Goal: Task Accomplishment & Management: Manage account settings

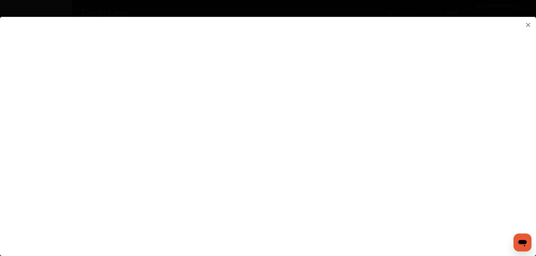
click at [534, 90] on flutter-view at bounding box center [268, 131] width 536 height 228
click at [378, 99] on flutter-view at bounding box center [268, 131] width 536 height 228
type input "**********"
click at [528, 117] on flutter-view at bounding box center [268, 131] width 536 height 228
click at [358, 133] on flutter-view at bounding box center [268, 131] width 536 height 228
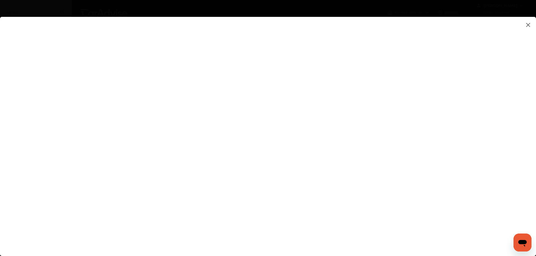
click at [347, 114] on flutter-view at bounding box center [268, 131] width 536 height 228
click at [531, 115] on flutter-view at bounding box center [268, 131] width 536 height 228
click at [104, 158] on flutter-view at bounding box center [268, 131] width 536 height 228
click at [521, 65] on flutter-view at bounding box center [268, 131] width 536 height 228
click at [335, 118] on flutter-view at bounding box center [268, 131] width 536 height 228
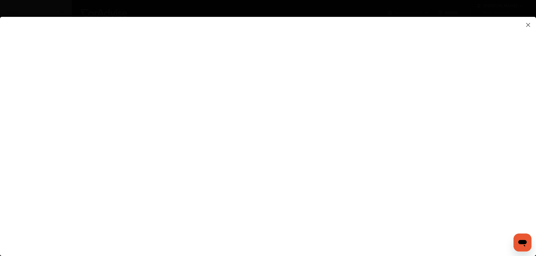
type textarea "**********"
click at [351, 139] on flutter-view "**********" at bounding box center [268, 131] width 536 height 228
click at [532, 183] on flutter-view at bounding box center [268, 131] width 536 height 228
click at [345, 171] on flutter-view at bounding box center [268, 131] width 536 height 228
click at [349, 112] on flutter-view at bounding box center [268, 131] width 536 height 228
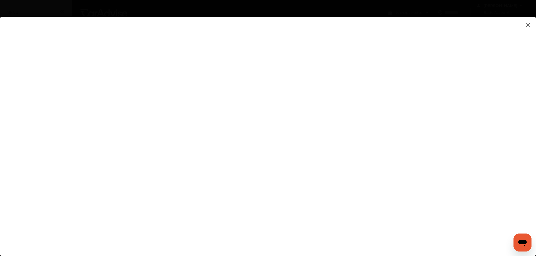
type input "*********"
type input "*"
type input "*********"
click at [318, 242] on flutter-view at bounding box center [268, 131] width 536 height 228
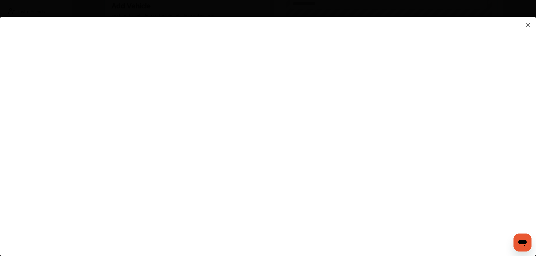
click at [377, 224] on flutter-view at bounding box center [268, 131] width 536 height 228
click at [526, 65] on flutter-view at bounding box center [268, 131] width 536 height 228
click at [446, 74] on flutter-view at bounding box center [268, 131] width 536 height 228
click at [349, 139] on flutter-view at bounding box center [268, 131] width 536 height 228
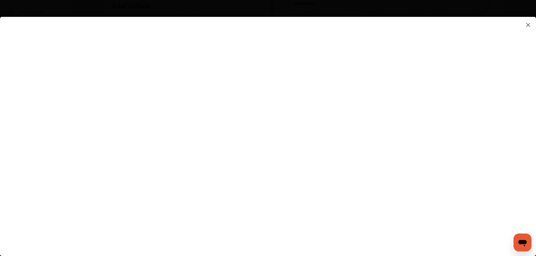
type input "**********"
click at [534, 164] on flutter-view at bounding box center [268, 131] width 536 height 228
click at [384, 226] on flutter-view at bounding box center [268, 131] width 536 height 228
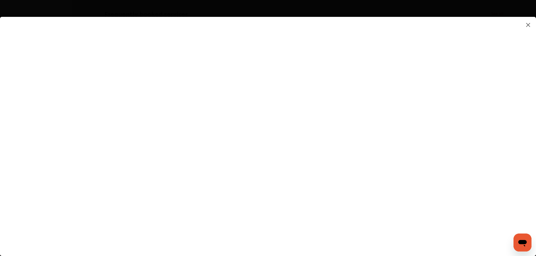
click at [530, 54] on flutter-view at bounding box center [268, 131] width 536 height 228
click at [445, 75] on flutter-view at bounding box center [268, 131] width 536 height 228
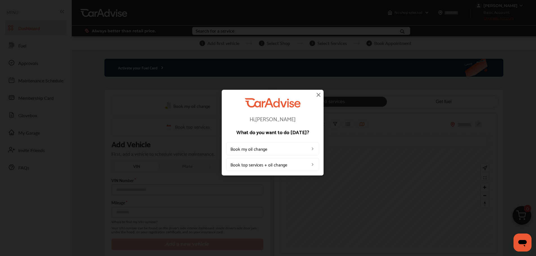
click at [317, 95] on img at bounding box center [318, 94] width 7 height 7
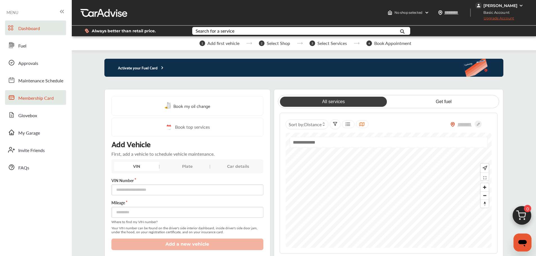
click at [35, 98] on span "Membership Card" at bounding box center [35, 98] width 35 height 7
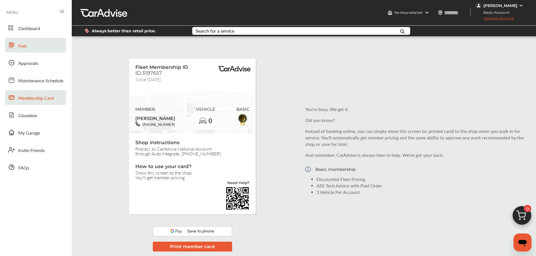
click at [23, 45] on span "Fuel" at bounding box center [22, 46] width 8 height 7
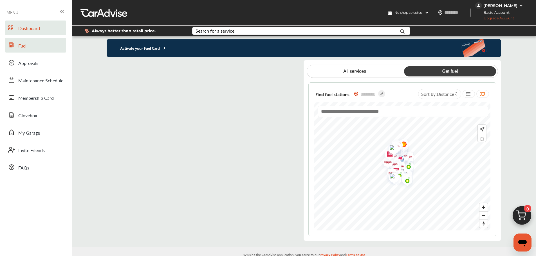
click at [31, 29] on span "Dashboard" at bounding box center [29, 28] width 22 height 7
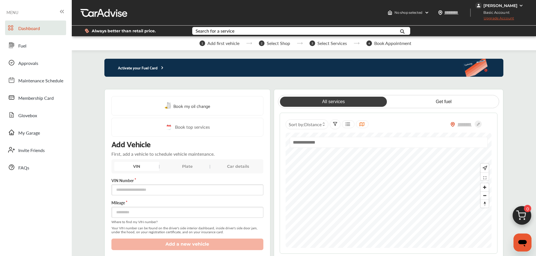
click at [500, 6] on div "[PERSON_NAME]" at bounding box center [501, 5] width 34 height 5
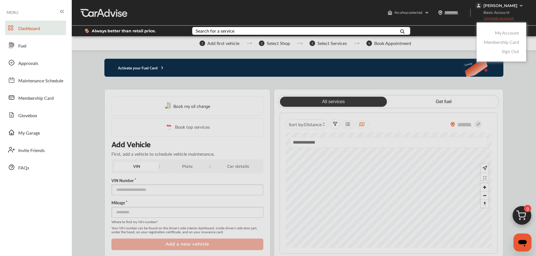
click at [503, 32] on link "My Account" at bounding box center [507, 33] width 24 height 6
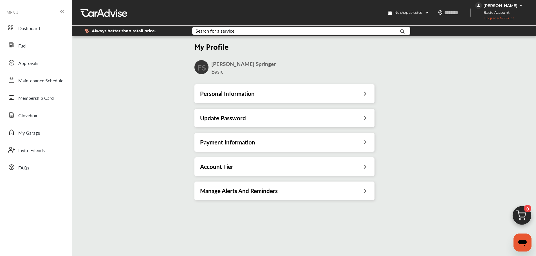
click at [505, 5] on div "[PERSON_NAME]" at bounding box center [501, 5] width 34 height 5
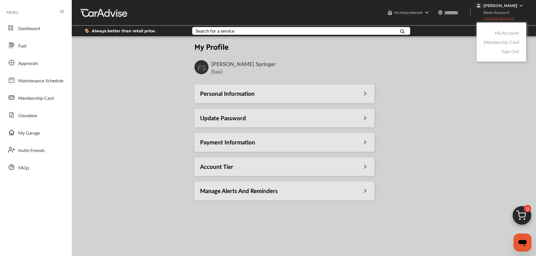
click at [500, 43] on link "Membership Card" at bounding box center [501, 42] width 35 height 6
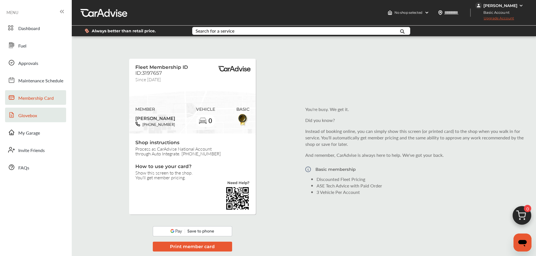
click at [26, 116] on span "Glovebox" at bounding box center [27, 115] width 19 height 7
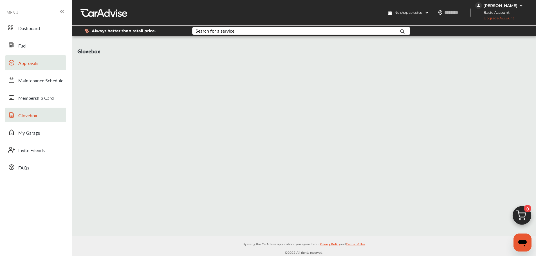
click at [26, 63] on span "Approvals" at bounding box center [28, 63] width 20 height 7
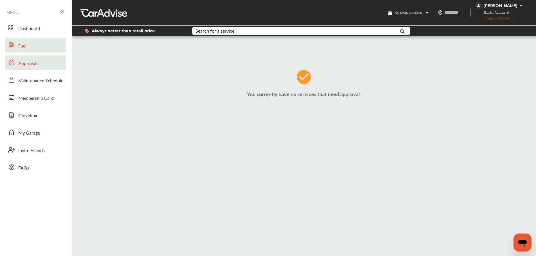
click at [24, 43] on span "Fuel" at bounding box center [22, 46] width 8 height 7
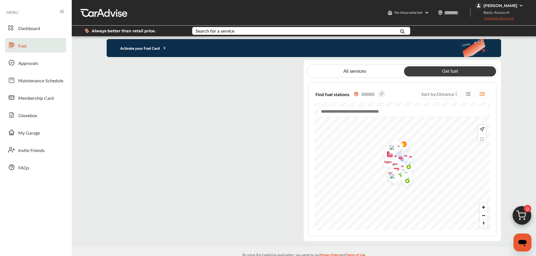
click at [138, 49] on p "Activate your Fuel Card" at bounding box center [137, 48] width 60 height 6
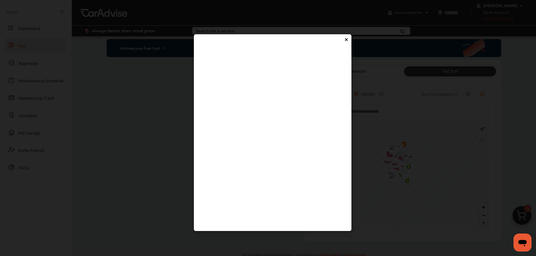
click at [255, 150] on flutter-view at bounding box center [273, 133] width 146 height 169
type input "****"
click at [269, 167] on flutter-view at bounding box center [273, 133] width 146 height 169
